Goal: Task Accomplishment & Management: Use online tool/utility

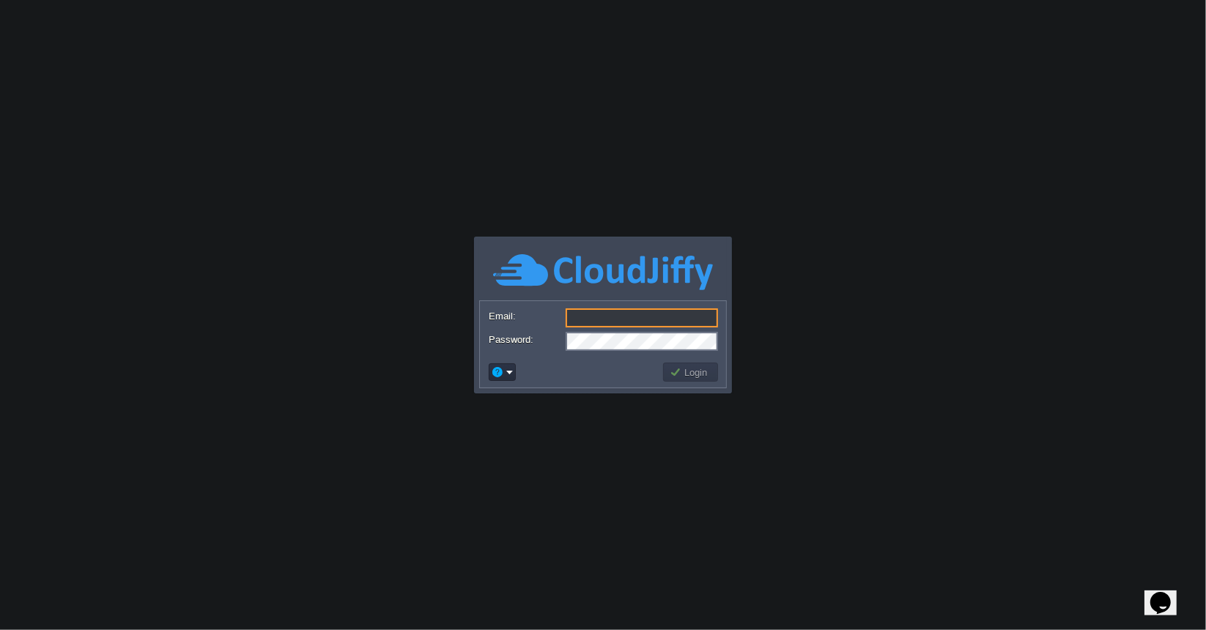
type input "vimleshjaipur@gmail.com"
click at [688, 372] on button "Login" at bounding box center [691, 372] width 43 height 13
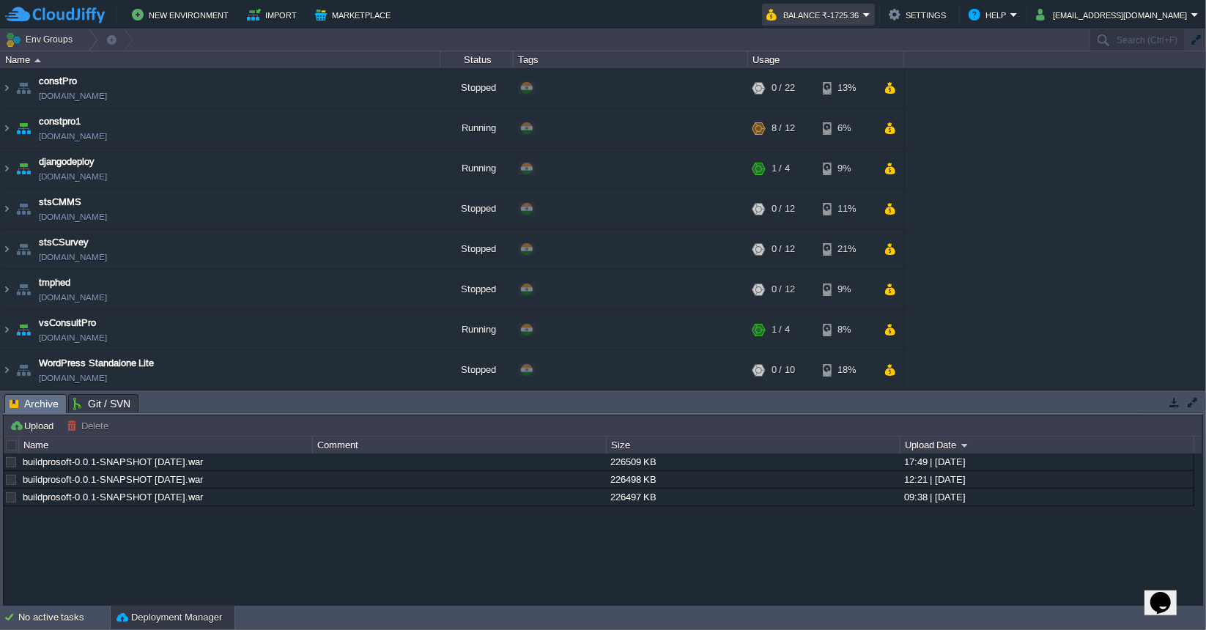
click at [863, 12] on button "Balance ₹-1725.36" at bounding box center [815, 15] width 97 height 18
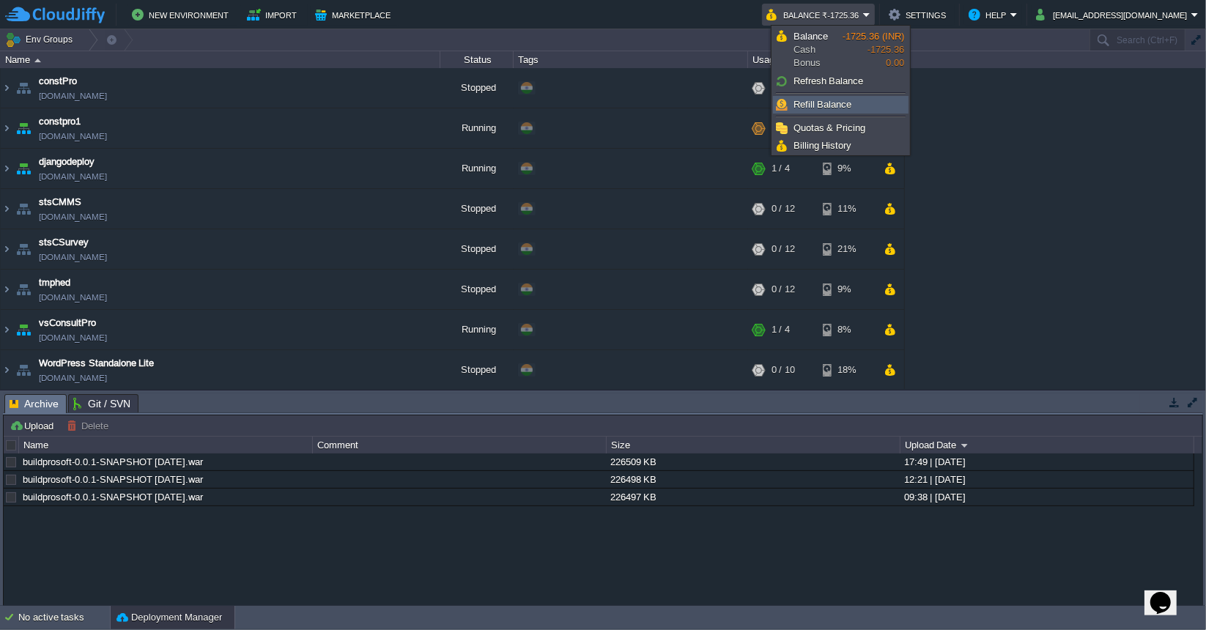
click at [829, 105] on span "Refill Balance" at bounding box center [823, 104] width 59 height 11
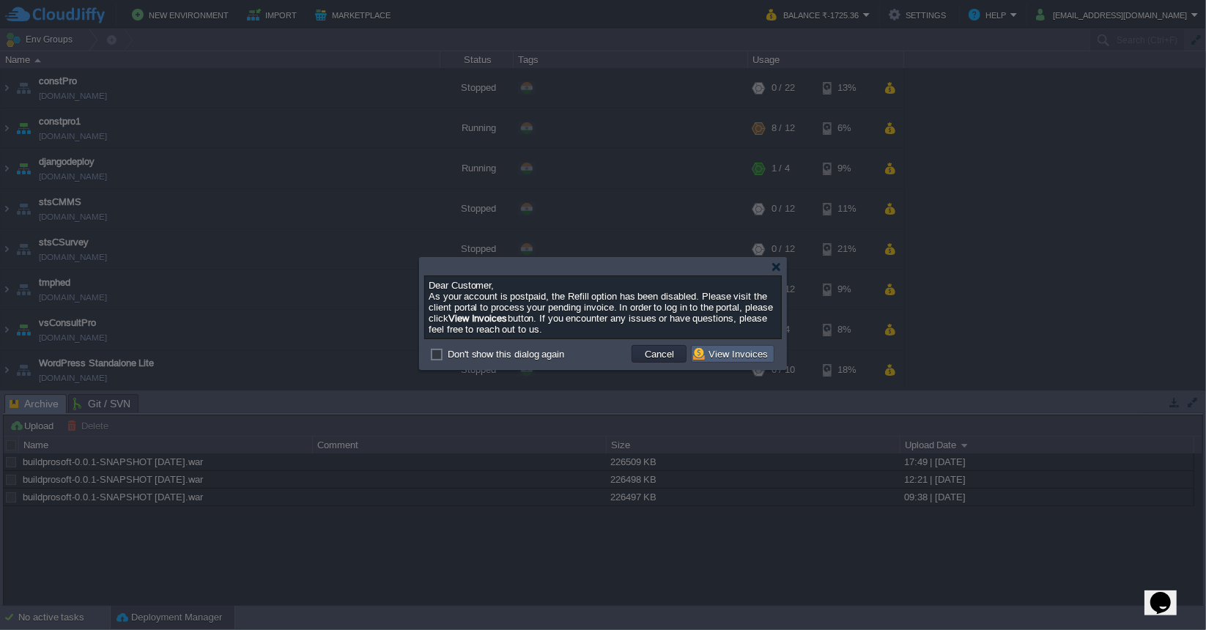
click at [729, 353] on button "View Invoices" at bounding box center [732, 353] width 79 height 13
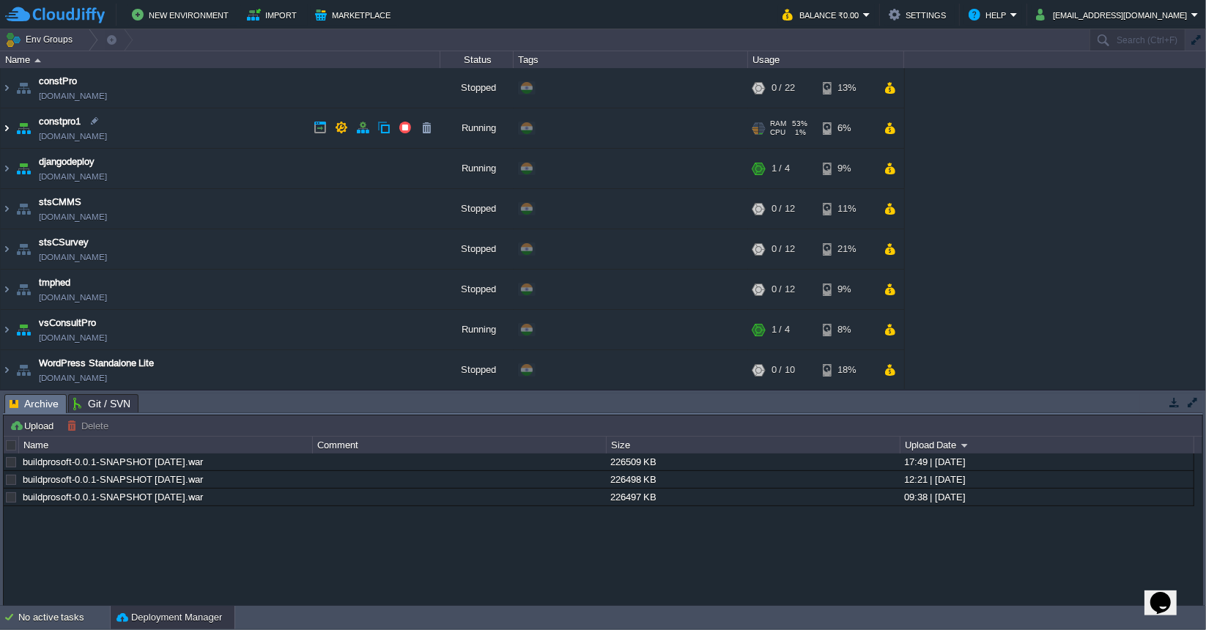
click at [6, 127] on img at bounding box center [7, 128] width 12 height 40
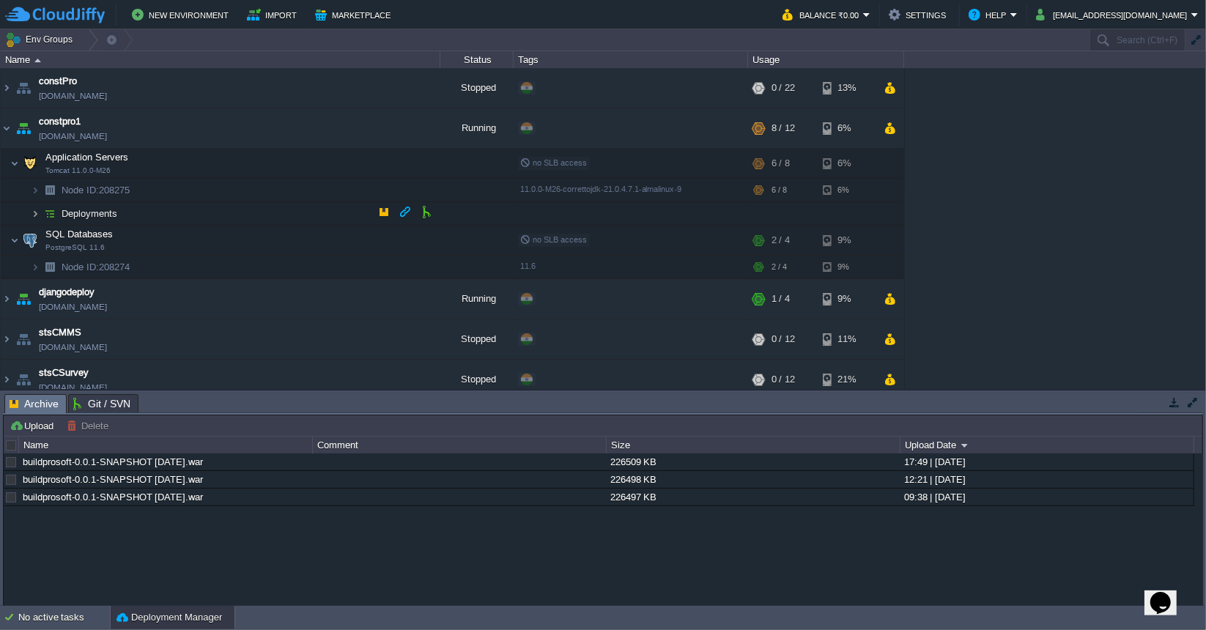
click at [37, 213] on img at bounding box center [35, 213] width 9 height 23
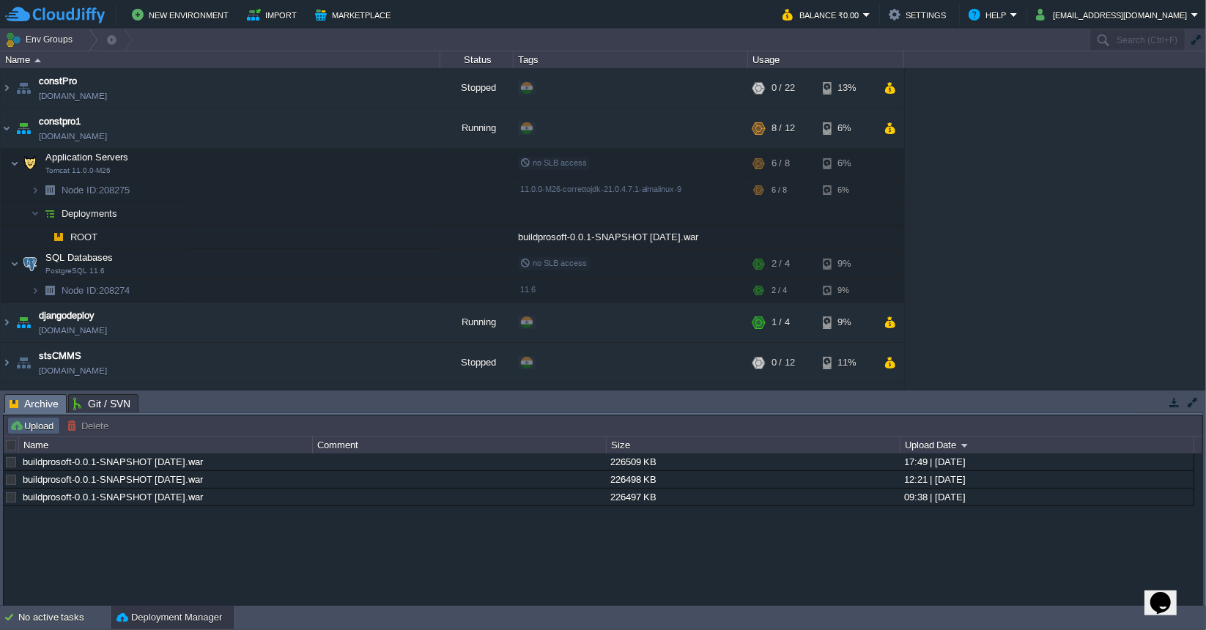
click at [23, 426] on button "Upload" at bounding box center [34, 425] width 48 height 13
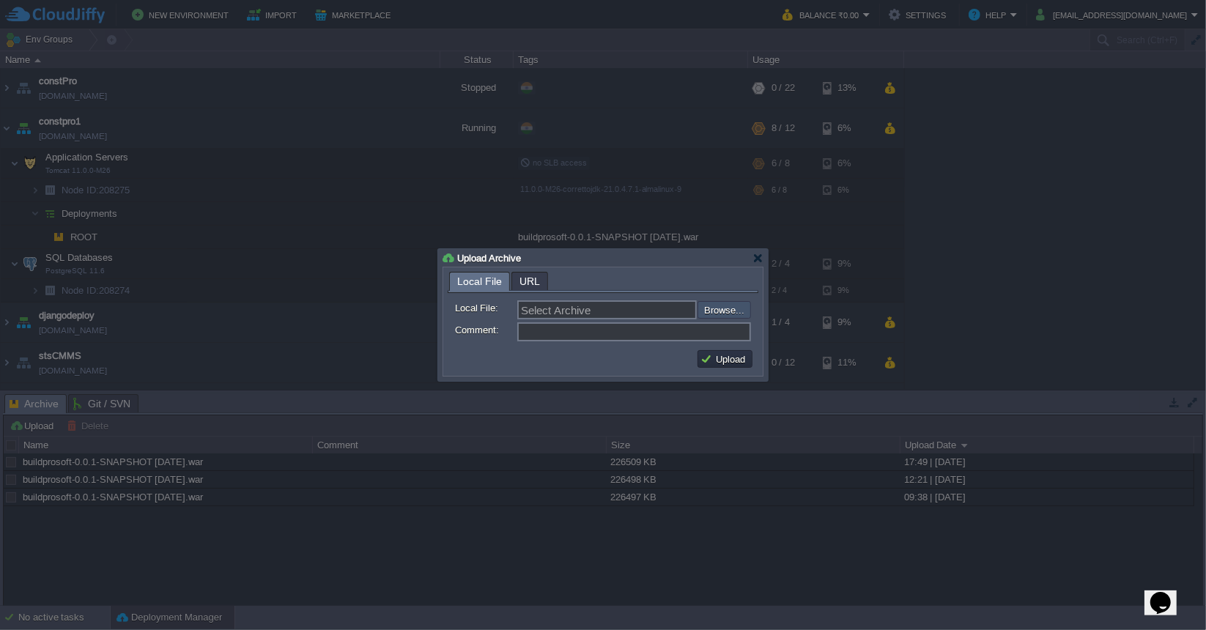
click at [727, 312] on input "file" at bounding box center [658, 309] width 185 height 17
type input "C:\fakepath\buildprosoft-0.0.1-SNAPSHOT 08-09-25.war"
type input "buildprosoft-0.0.1-SNAPSHOT 08-09-25.war"
click at [726, 358] on button "Upload" at bounding box center [725, 359] width 49 height 13
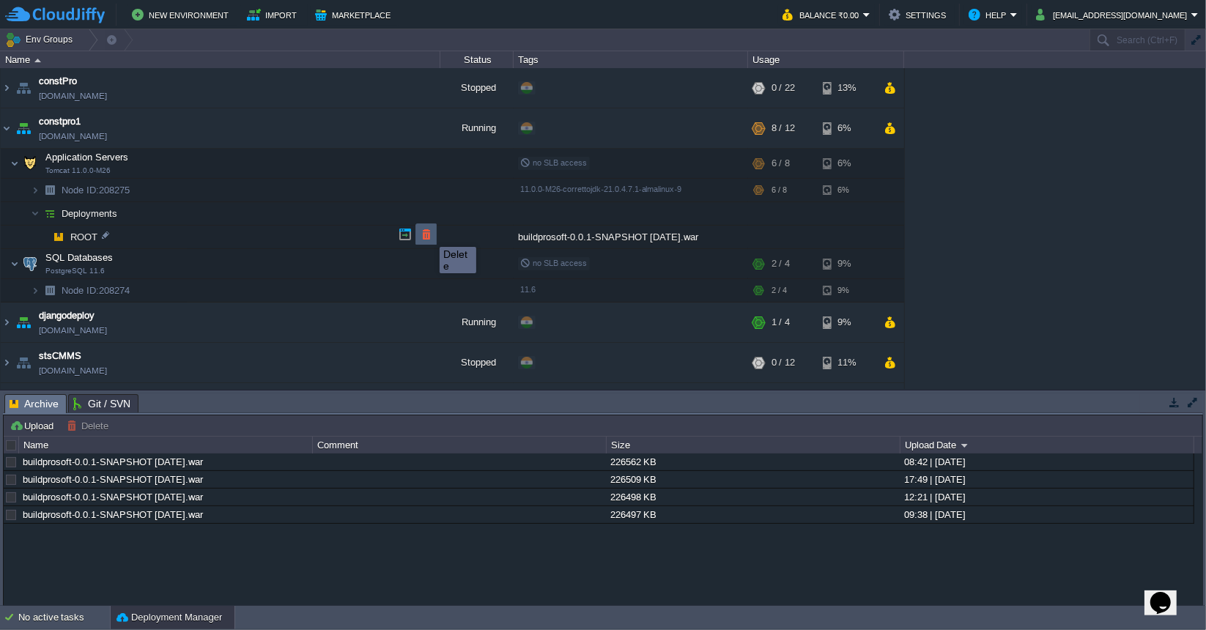
drag, startPoint x: 429, startPoint y: 234, endPoint x: 484, endPoint y: 235, distance: 55.7
click at [429, 234] on button "button" at bounding box center [426, 234] width 13 height 13
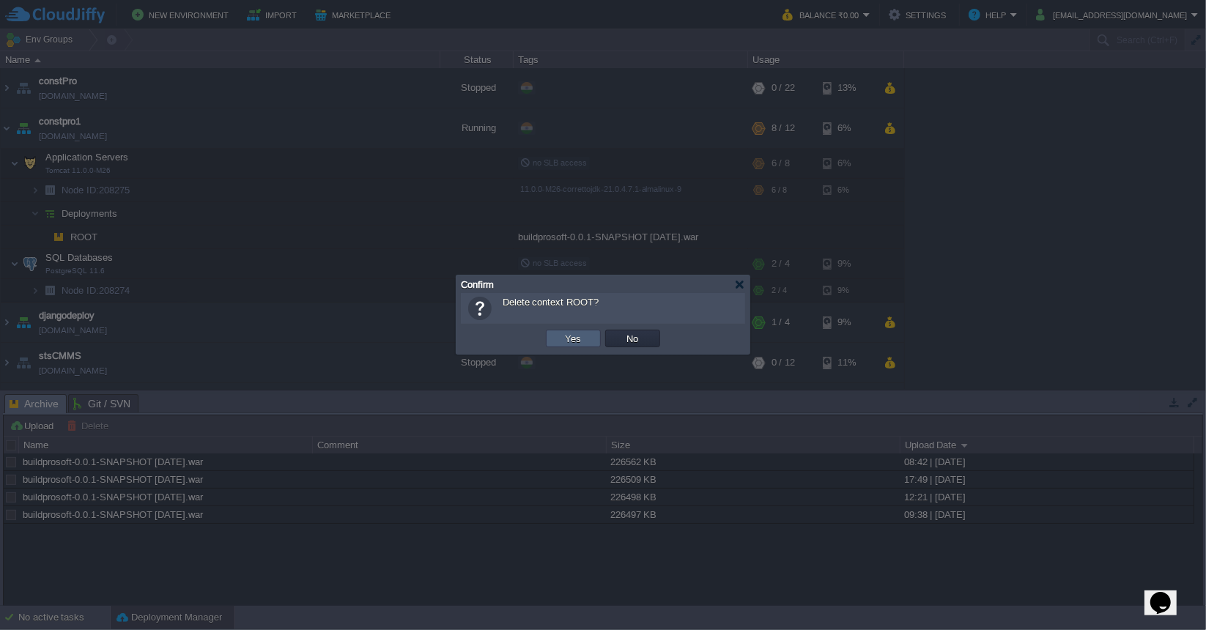
click at [572, 339] on button "Yes" at bounding box center [573, 338] width 25 height 13
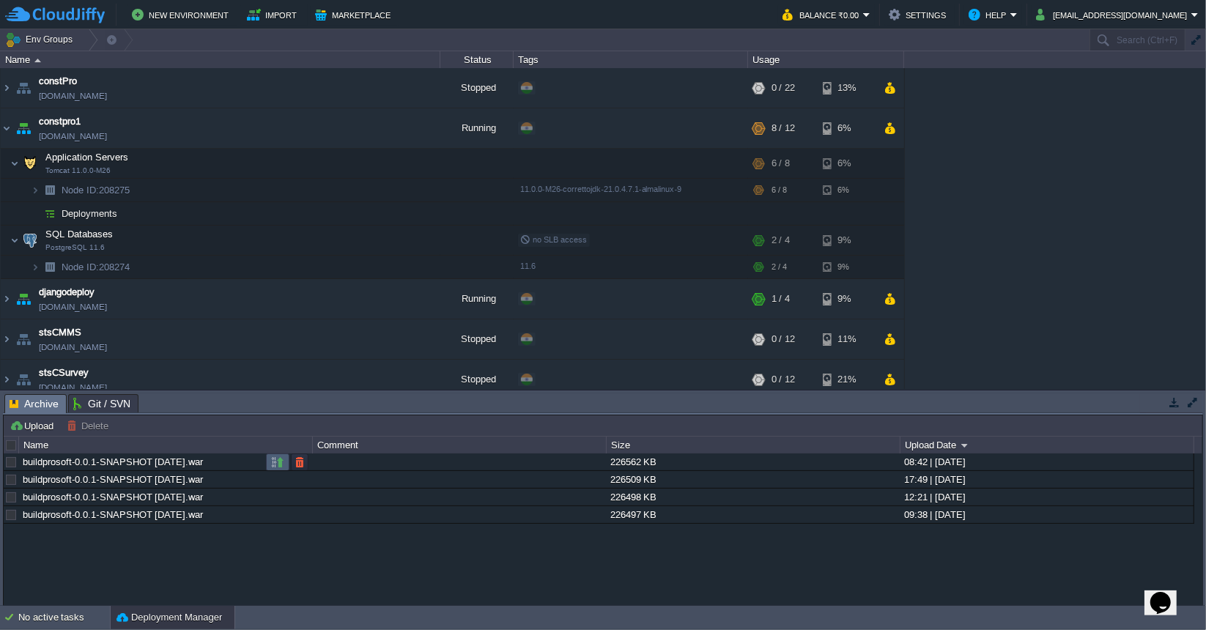
click at [282, 460] on button "button" at bounding box center [277, 462] width 13 height 13
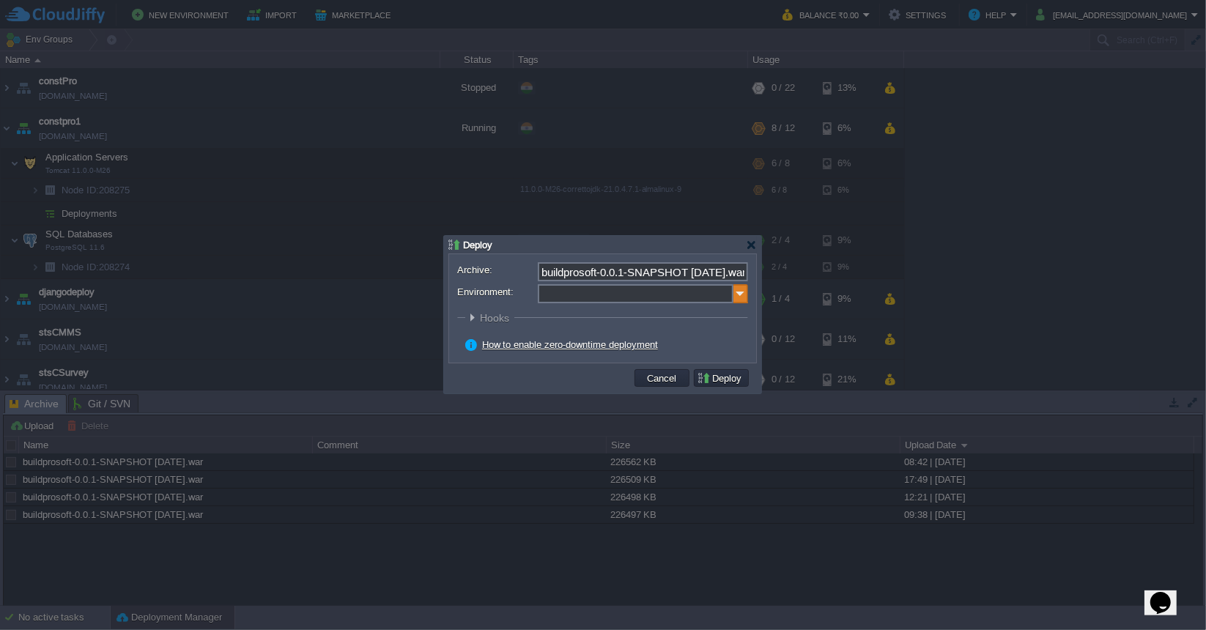
click at [742, 290] on img at bounding box center [741, 293] width 15 height 19
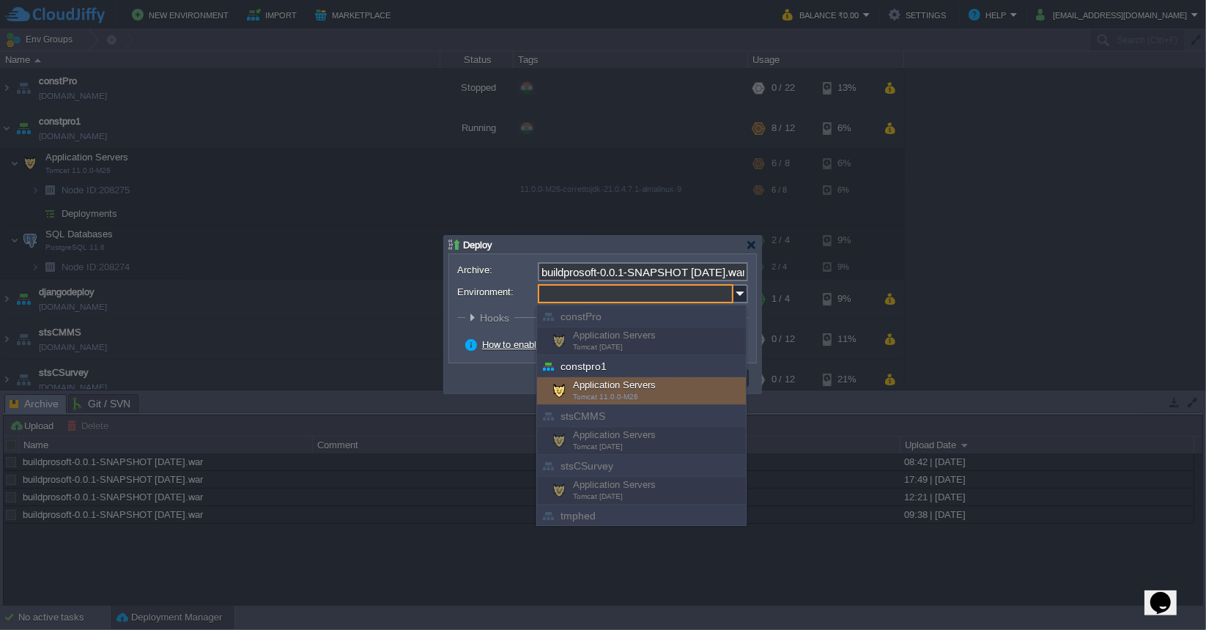
click at [652, 377] on div "Application Servers Tomcat 11.0.0-M26" at bounding box center [641, 391] width 209 height 28
type input "Application Servers (constpro1)"
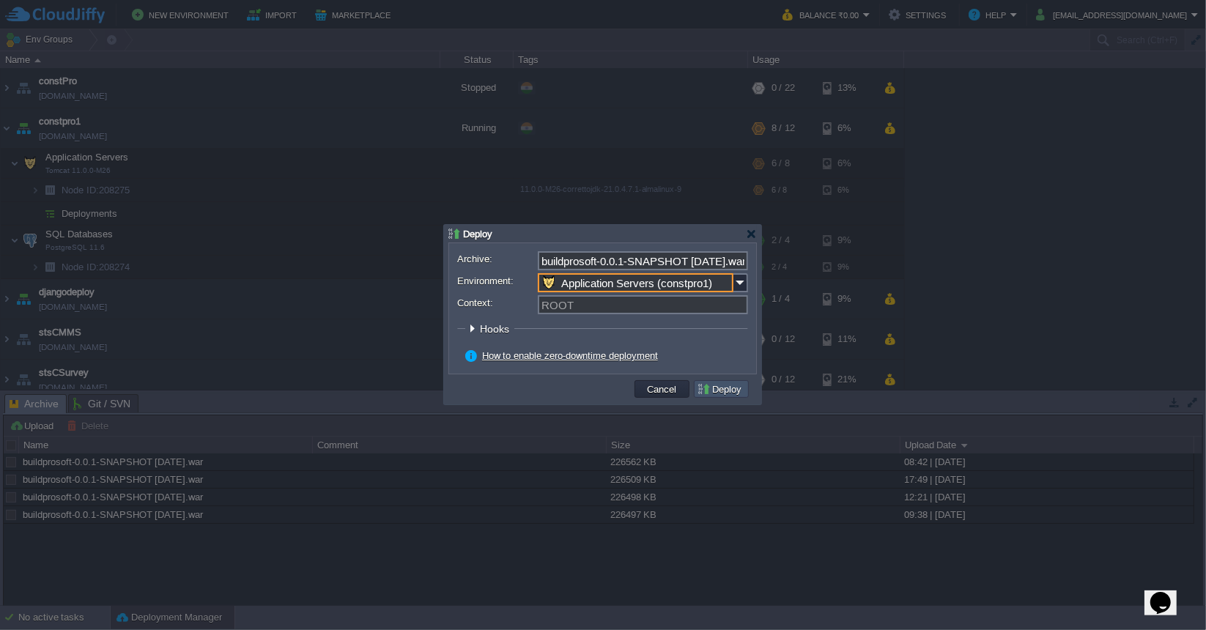
click at [733, 387] on button "Deploy" at bounding box center [721, 389] width 49 height 13
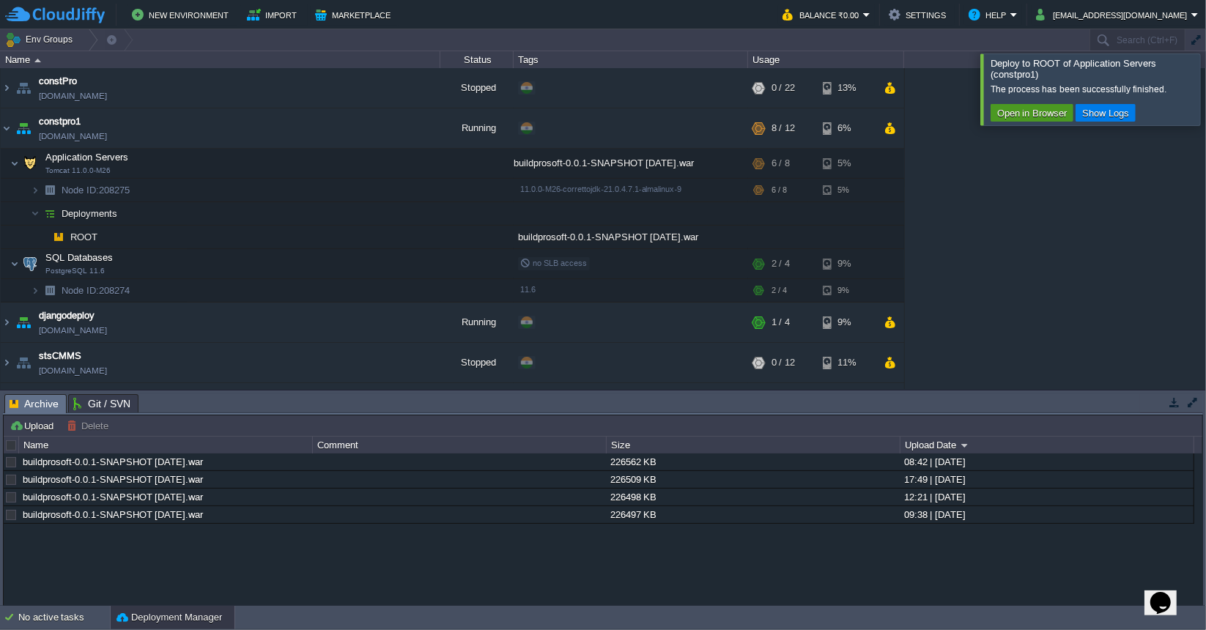
click at [1021, 117] on button "Open in Browser" at bounding box center [1032, 112] width 78 height 13
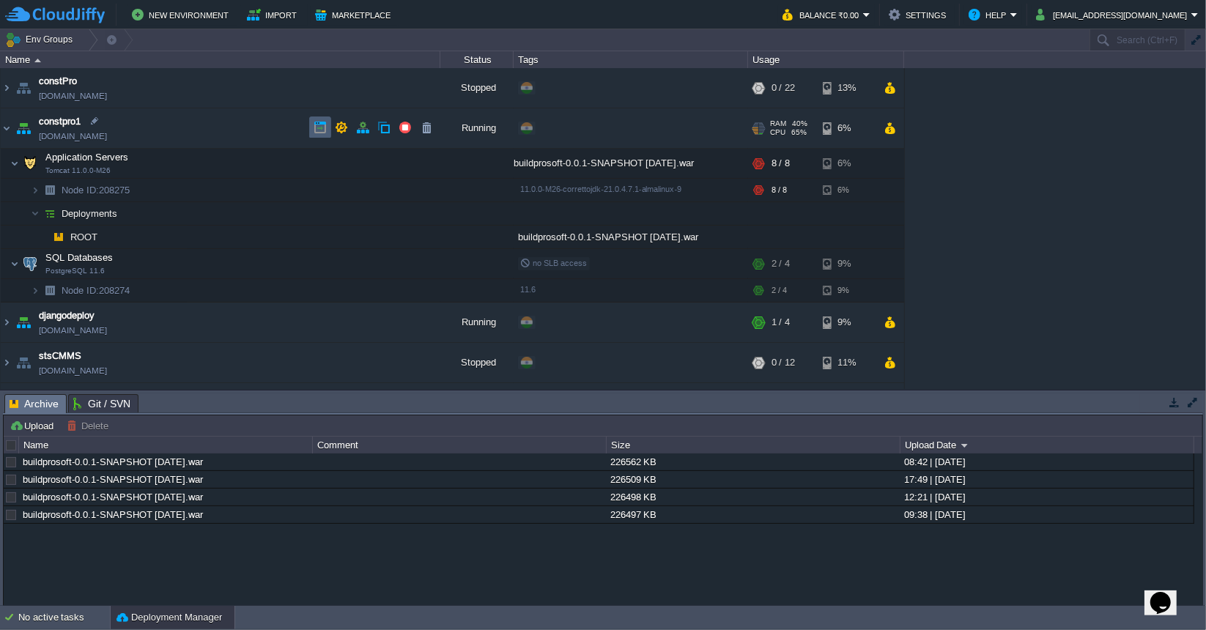
click at [317, 129] on button "button" at bounding box center [320, 127] width 13 height 13
click at [297, 465] on button "button" at bounding box center [299, 462] width 13 height 13
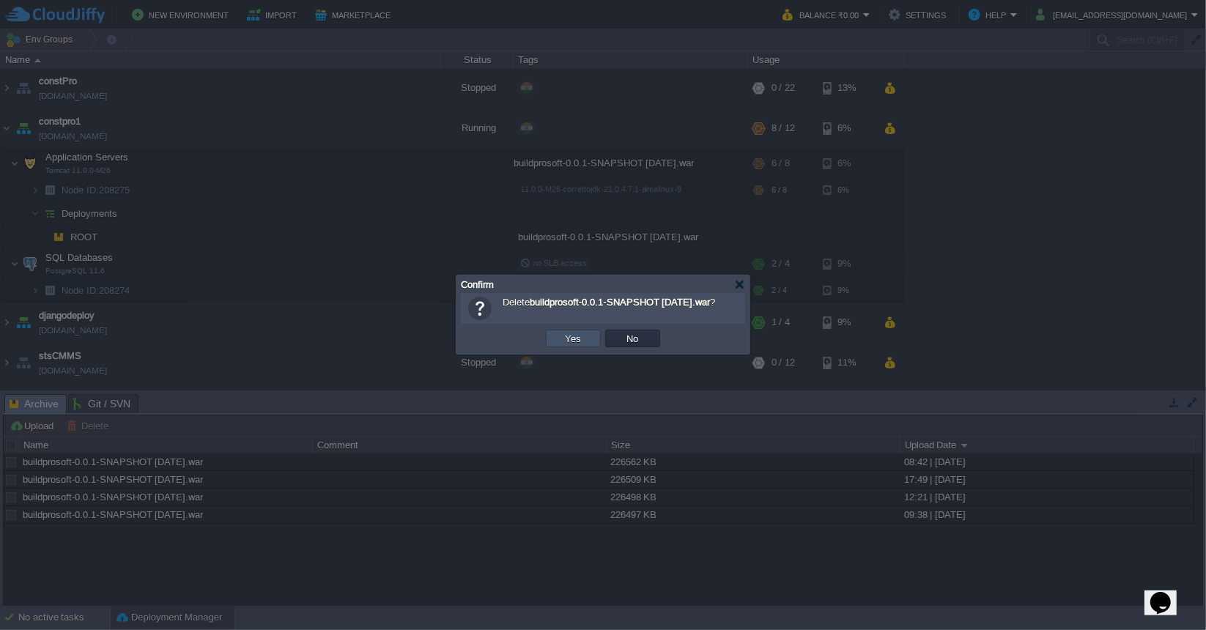
click at [579, 336] on button "Yes" at bounding box center [573, 338] width 25 height 13
